Goal: Find specific page/section: Locate a particular part of the current website

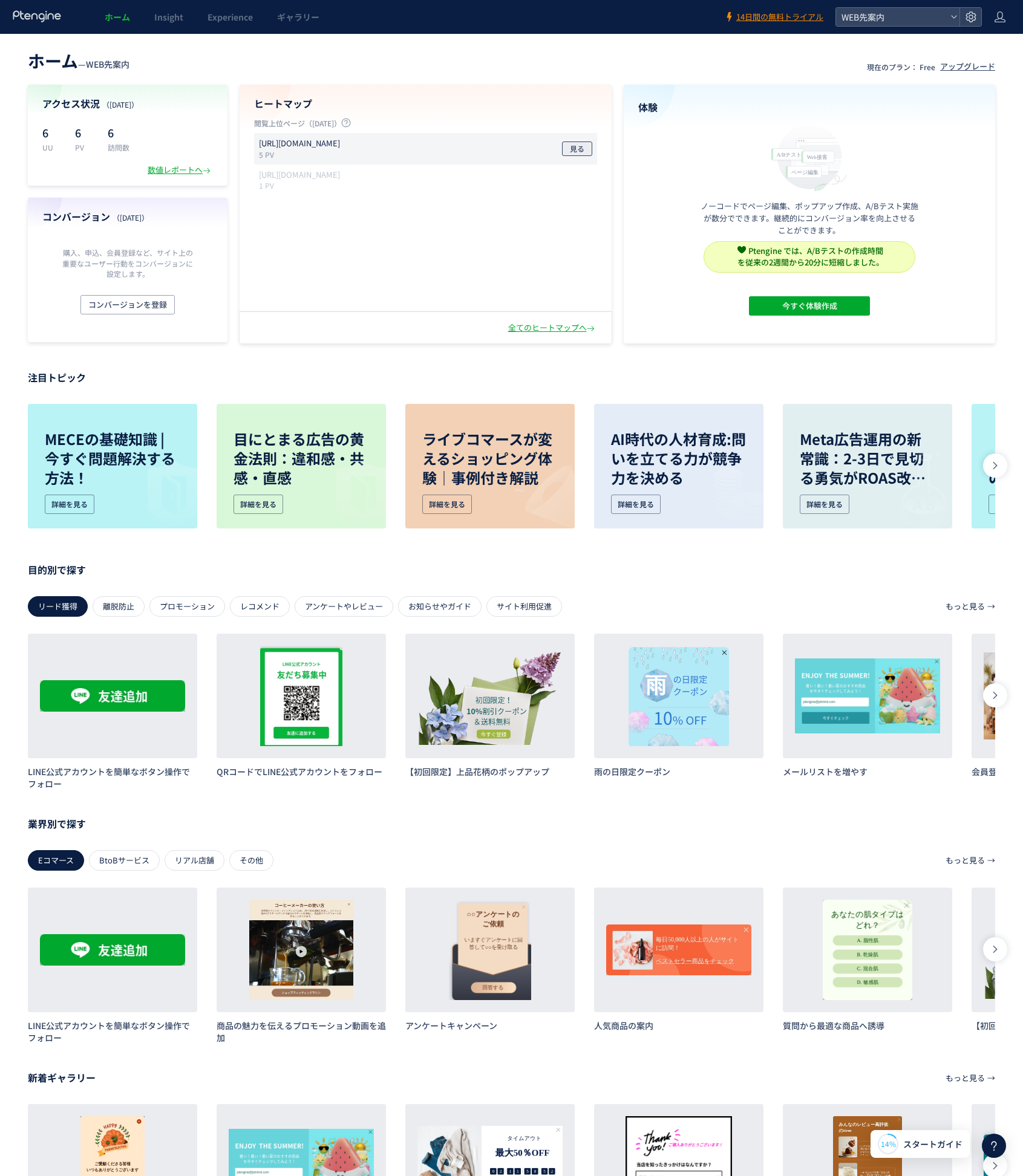
click at [564, 150] on button "見る" at bounding box center [577, 149] width 31 height 15
click at [529, 333] on div "全てのヒートマップへ" at bounding box center [425, 328] width 372 height 32
click at [540, 327] on div "全てのヒートマップへ" at bounding box center [552, 327] width 89 height 11
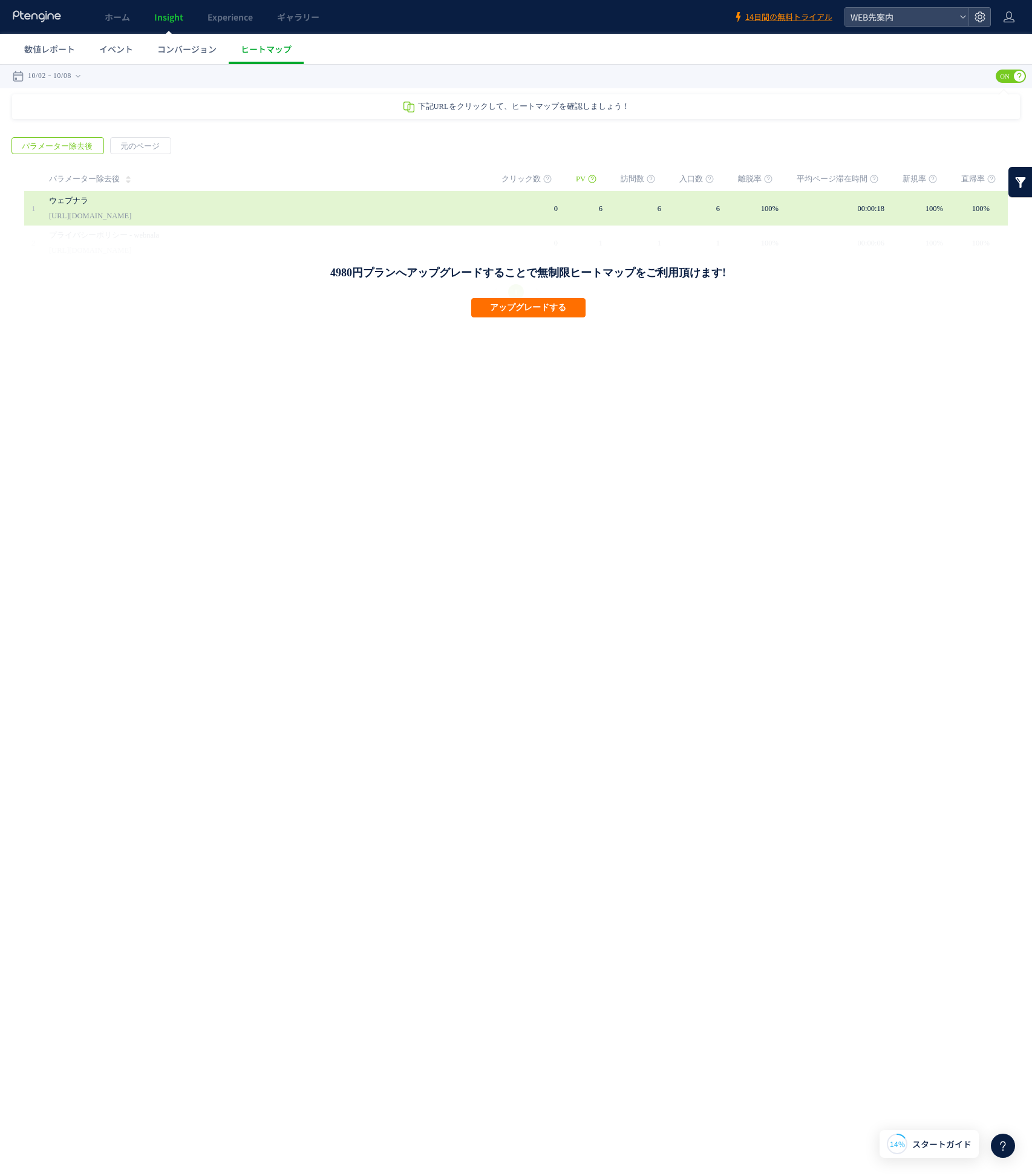
click at [496, 213] on td at bounding box center [493, 207] width 17 height 34
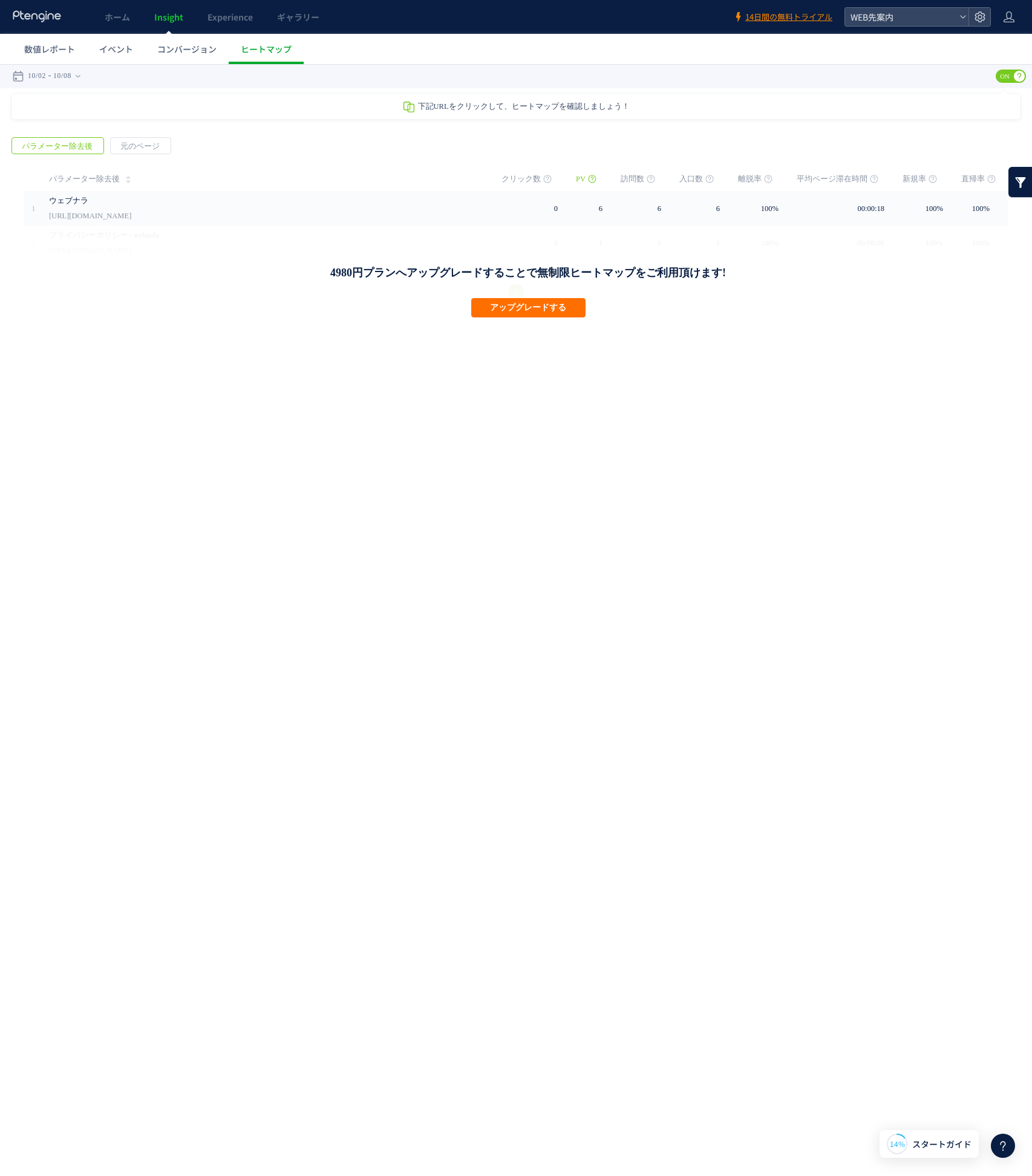
click at [1002, 75] on span "ON" at bounding box center [1004, 75] width 18 height 13
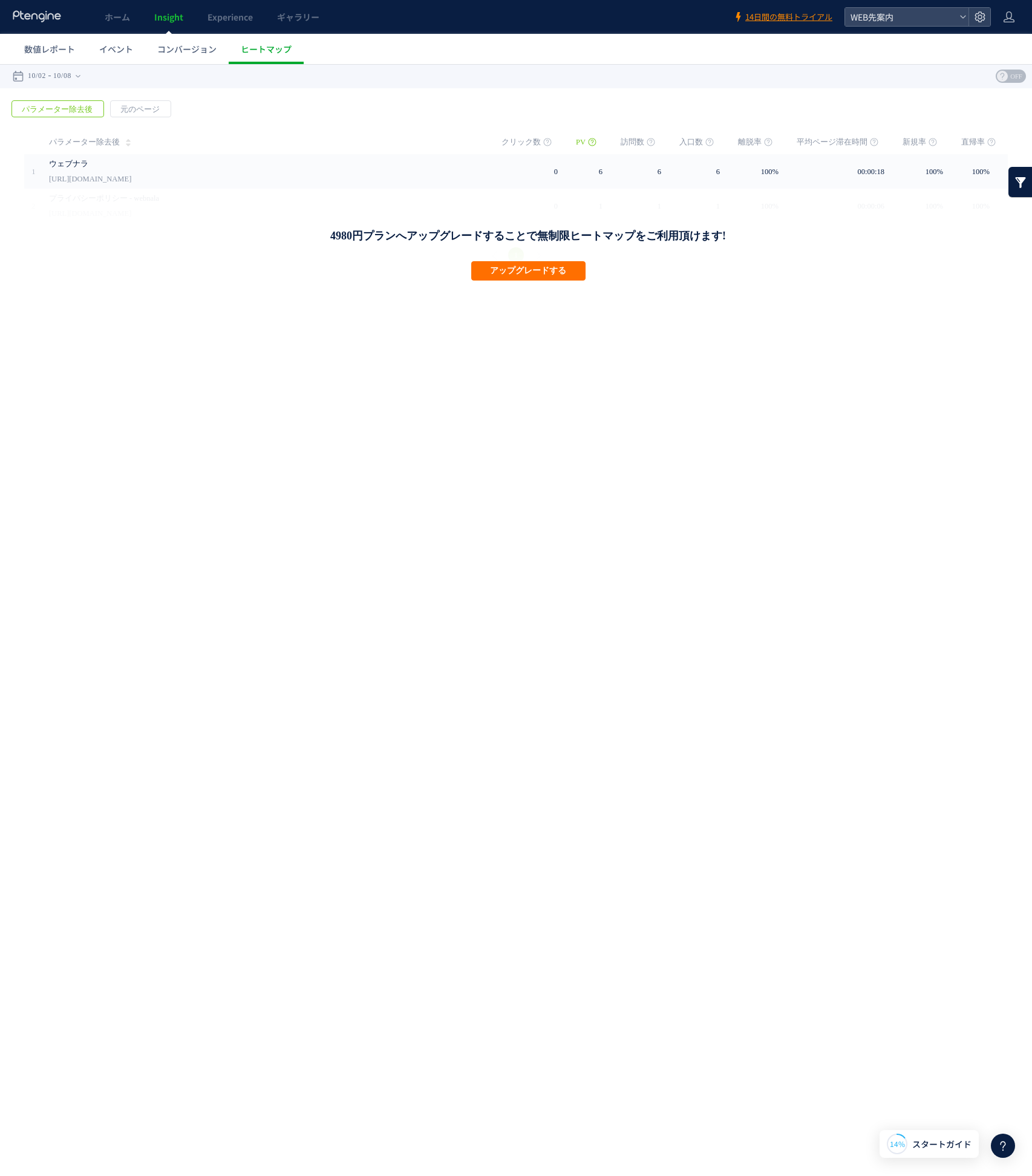
click at [1002, 75] on use at bounding box center [1002, 76] width 11 height 10
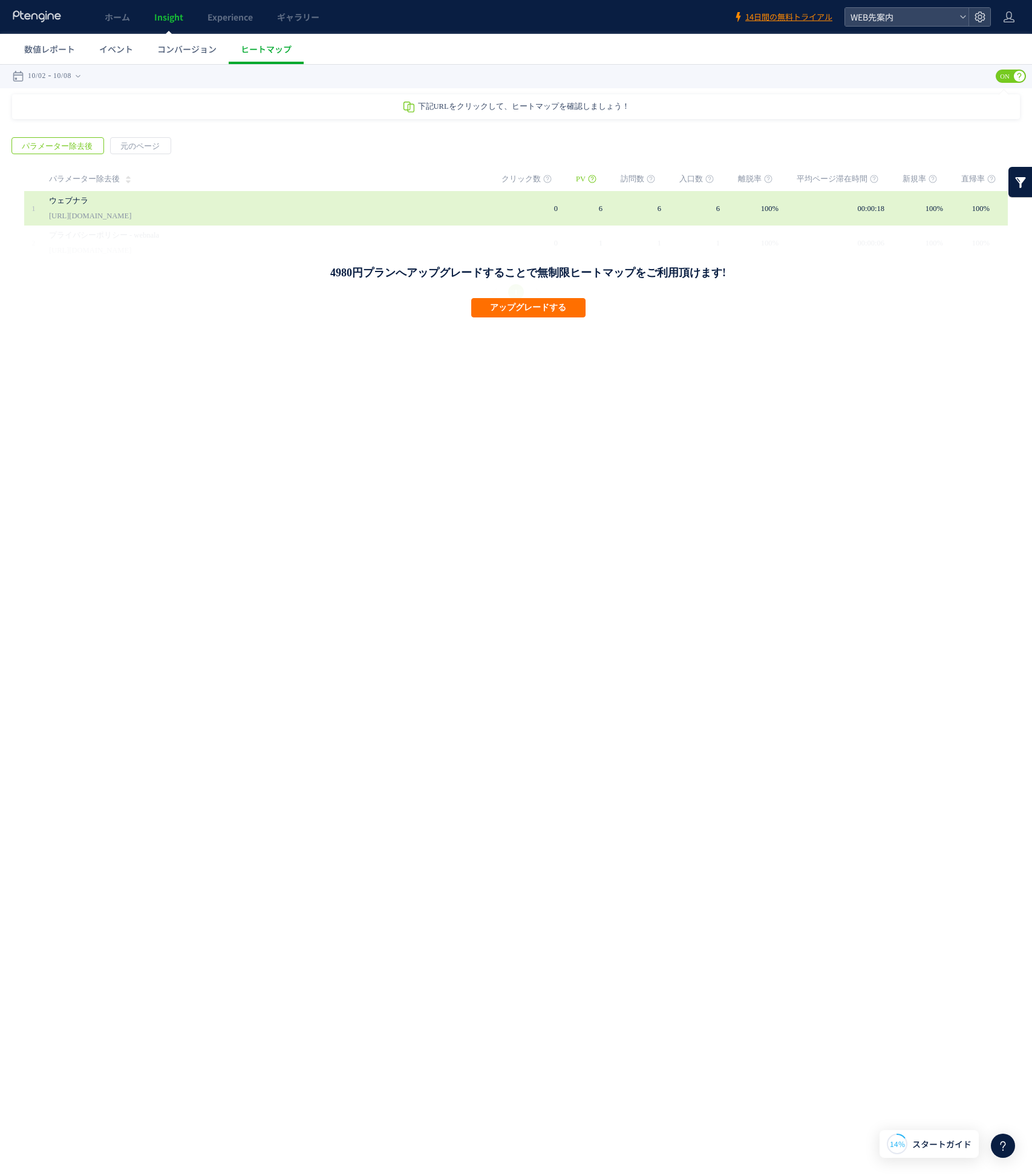
click at [81, 206] on link "ウェブナラ" at bounding box center [255, 200] width 411 height 15
